Goal: Find specific page/section: Find specific page/section

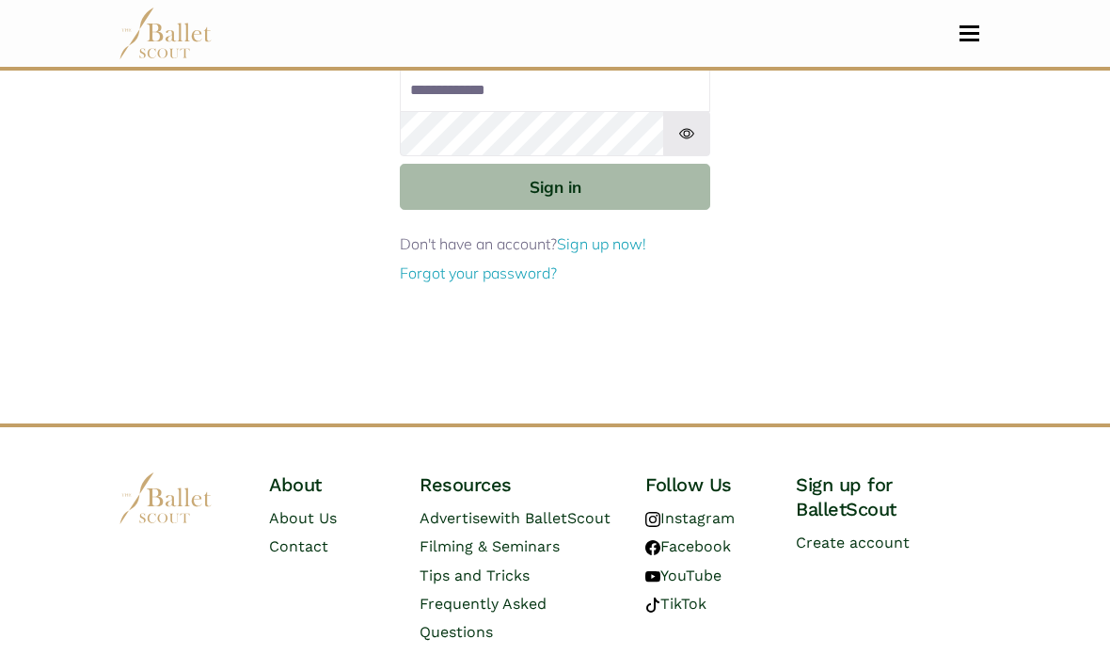
scroll to position [68, 0]
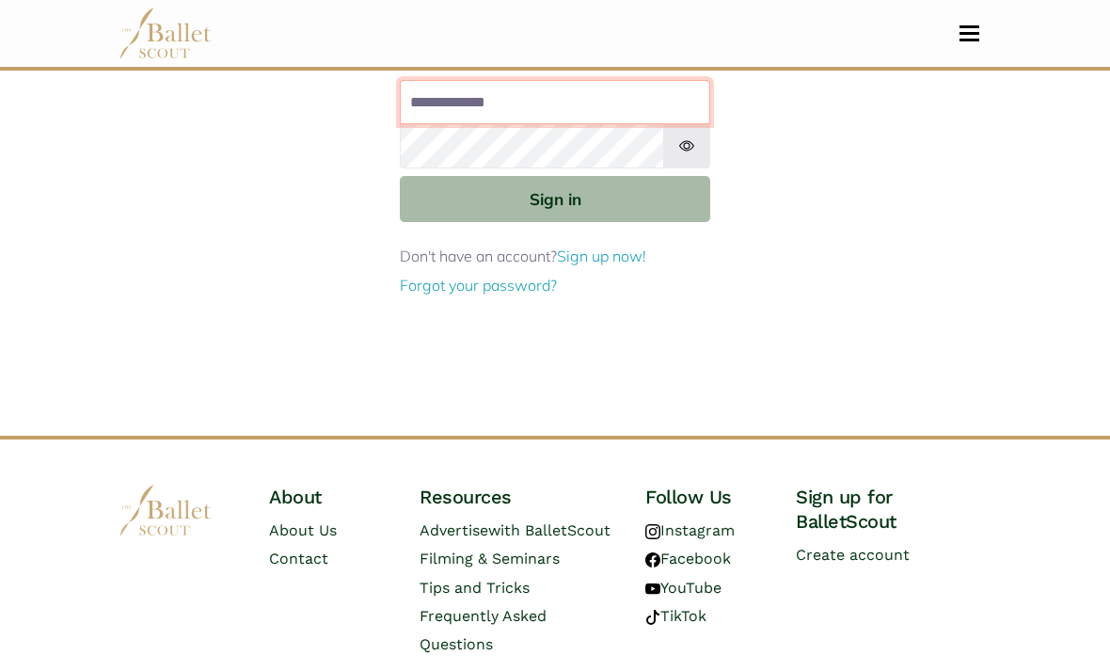
click at [626, 91] on input "Email address" at bounding box center [555, 102] width 310 height 45
type input "**********"
click at [555, 198] on button "Sign in" at bounding box center [555, 199] width 310 height 46
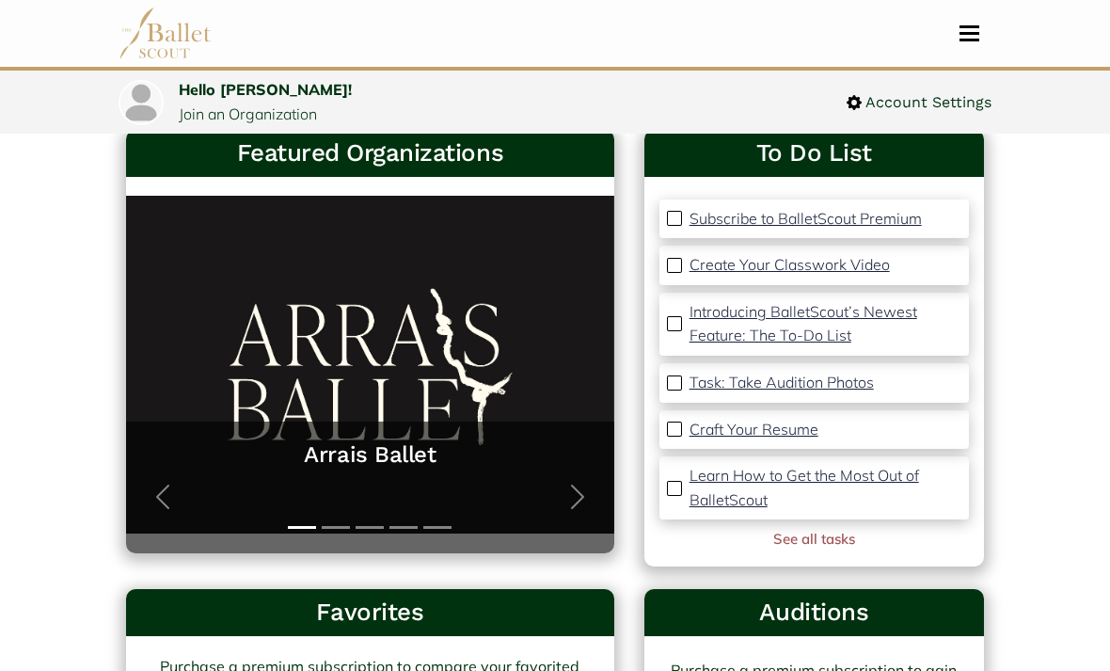
click at [577, 499] on span "button" at bounding box center [577, 498] width 30 height 30
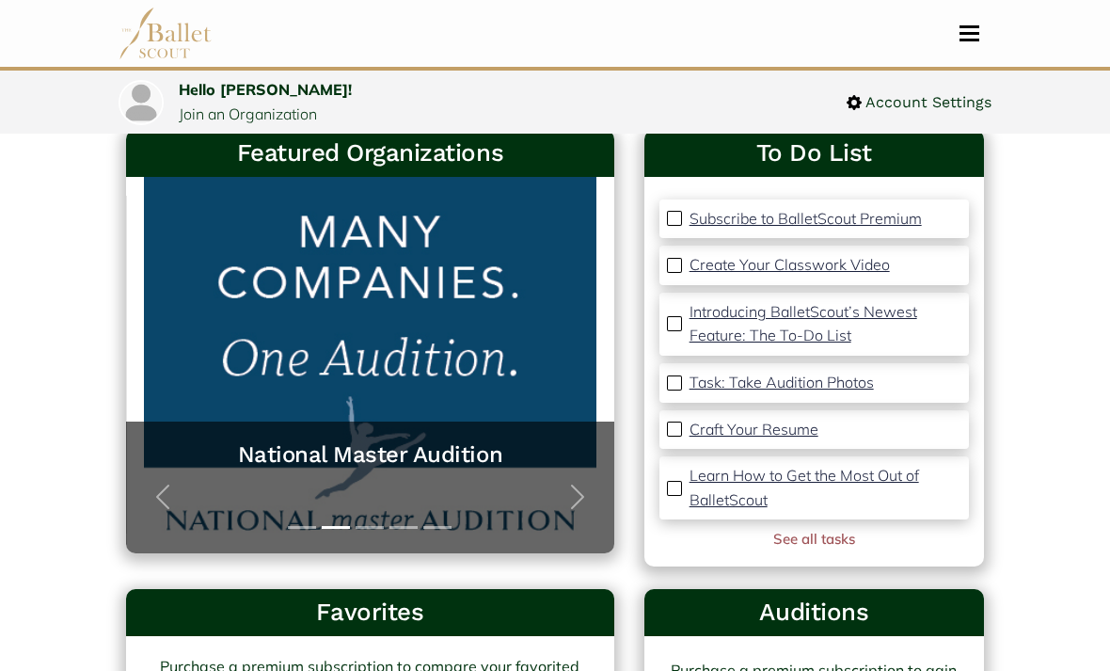
scroll to position [107, 0]
click at [578, 498] on span "button" at bounding box center [577, 497] width 30 height 30
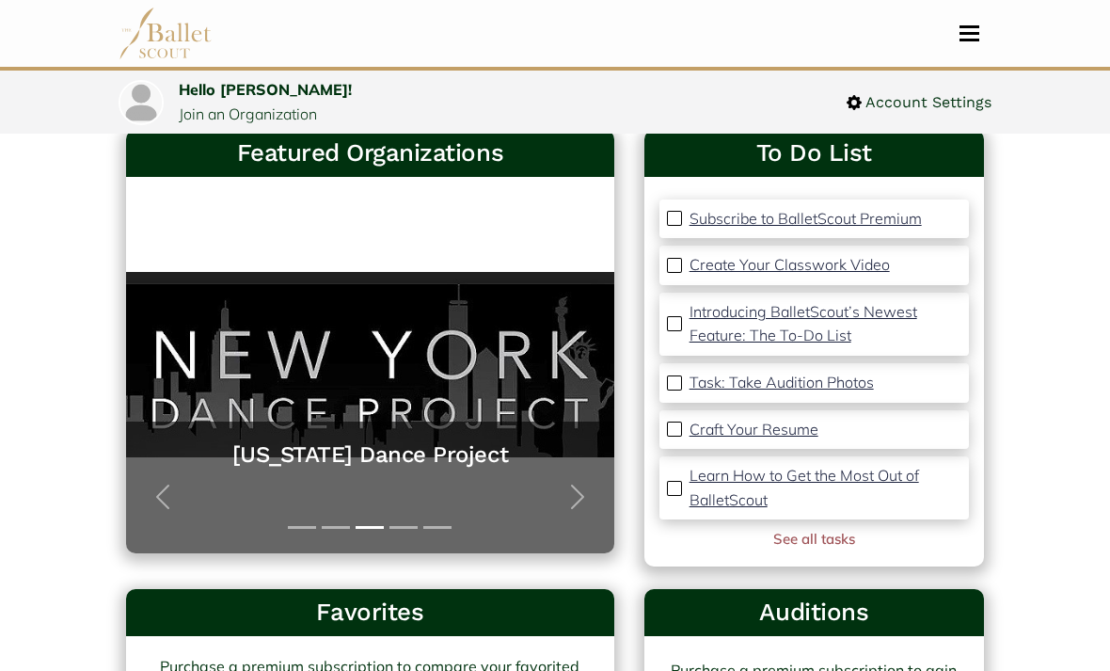
click at [569, 497] on span "button" at bounding box center [577, 497] width 30 height 30
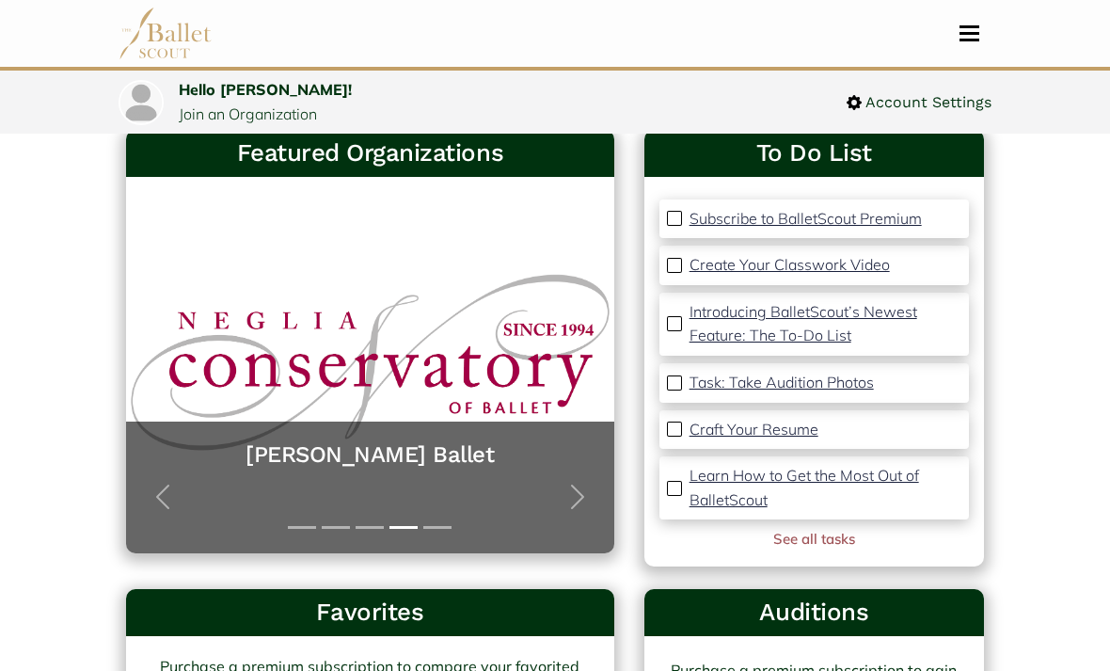
click at [582, 491] on span "button" at bounding box center [577, 497] width 30 height 30
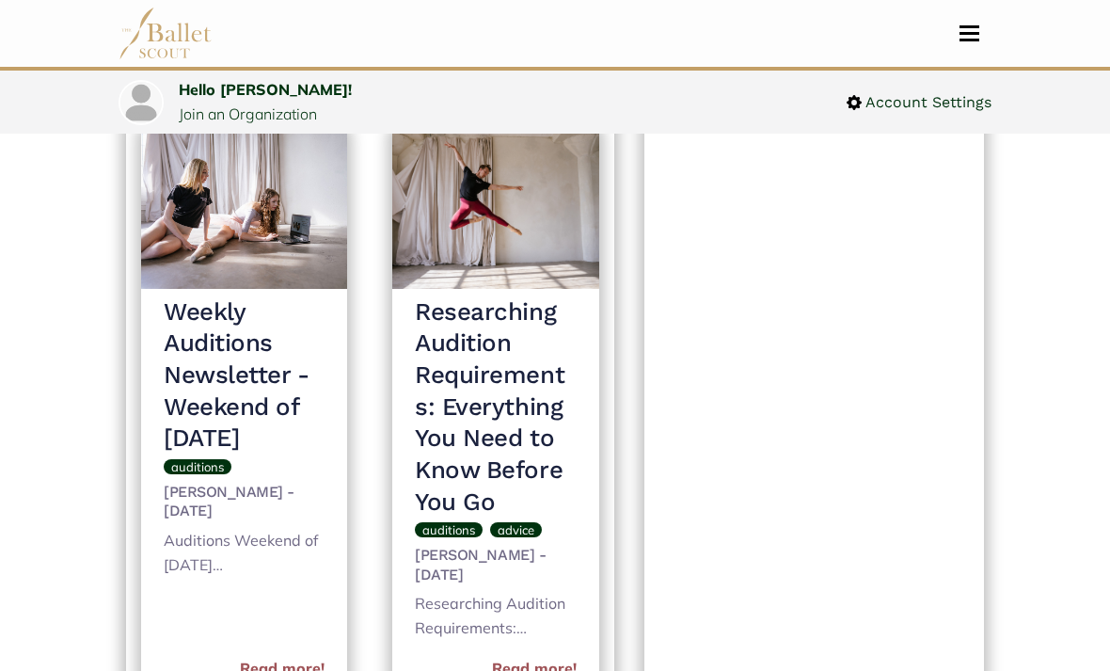
click at [958, 40] on button "Toggle navigation" at bounding box center [969, 33] width 44 height 18
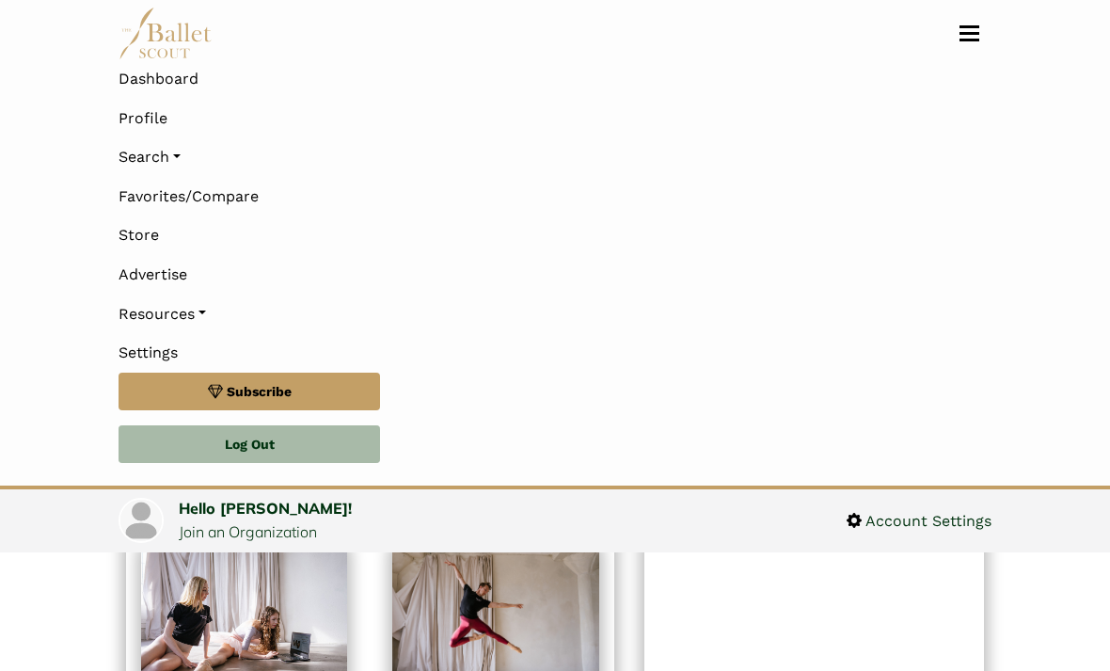
click at [177, 164] on link "Search" at bounding box center [555, 157] width 873 height 40
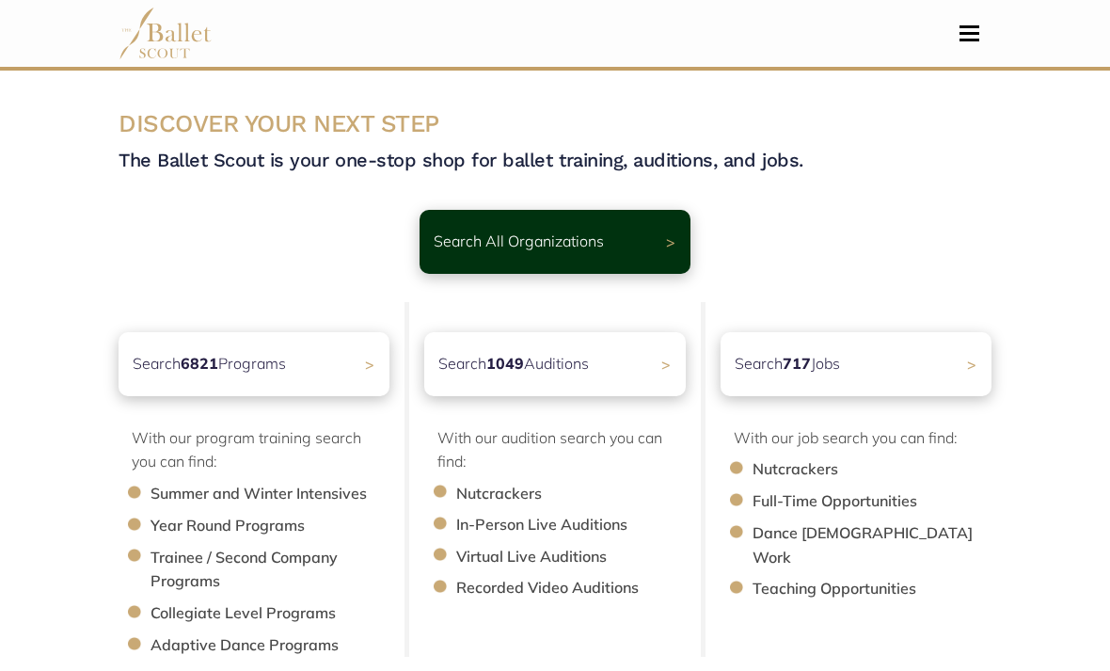
click at [345, 367] on div "Search 6821 Programs >" at bounding box center [254, 364] width 271 height 64
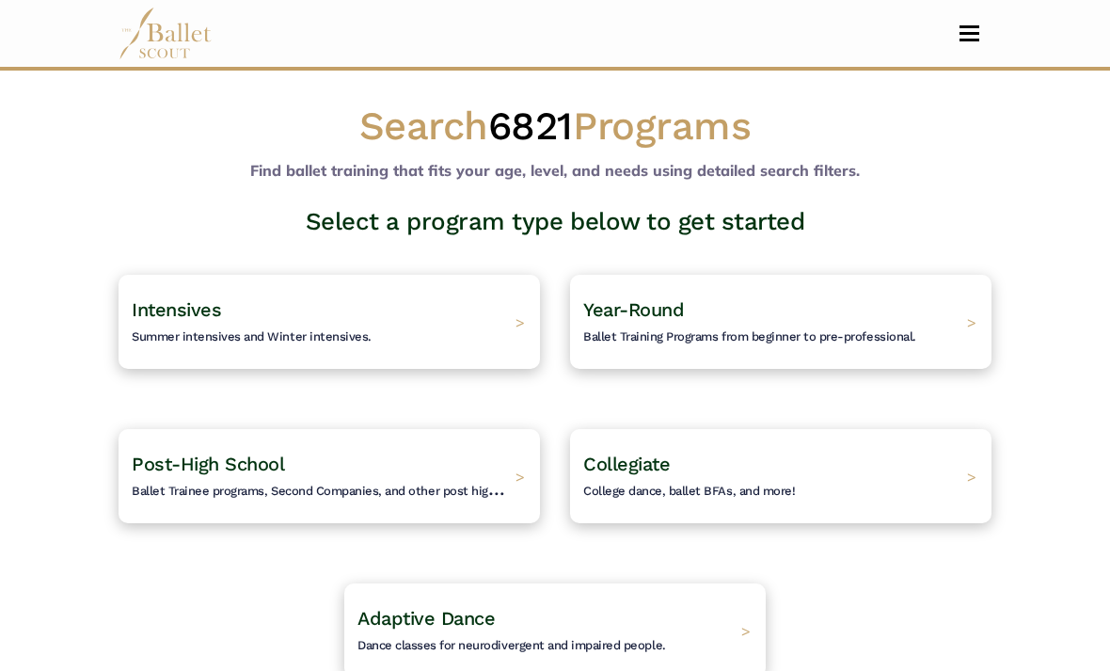
click at [959, 334] on div "Year-Round Ballet Training Programs from beginner to pre-professional. >" at bounding box center [780, 322] width 421 height 94
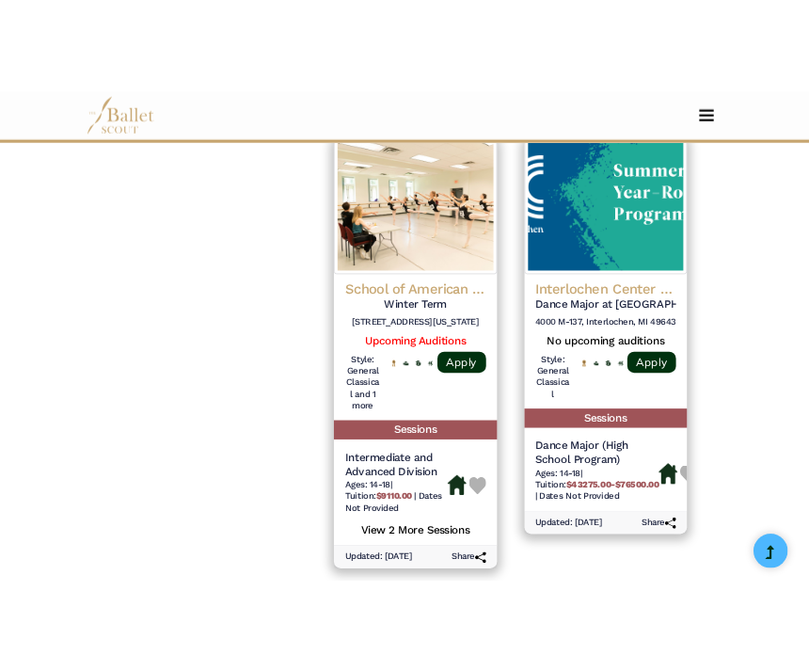
scroll to position [4207, 0]
